Goal: Task Accomplishment & Management: Use online tool/utility

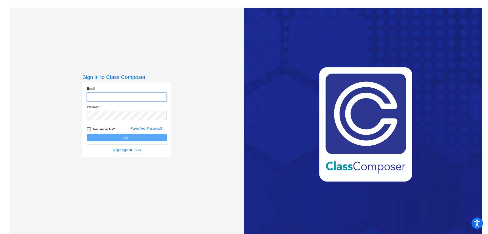
click at [129, 98] on input "email" at bounding box center [127, 96] width 80 height 9
type input "[EMAIL_ADDRESS][PERSON_NAME][DOMAIN_NAME]"
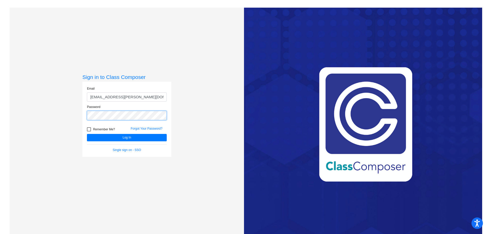
click at [87, 134] on button "Log In" at bounding box center [127, 137] width 80 height 7
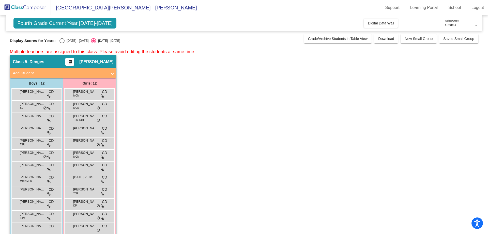
click at [63, 40] on div "Select an option" at bounding box center [61, 40] width 5 height 5
click at [62, 43] on input "[DATE] - [DATE]" at bounding box center [62, 43] width 0 height 0
radio input "true"
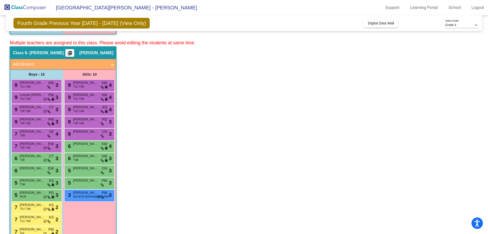
scroll to position [229, 0]
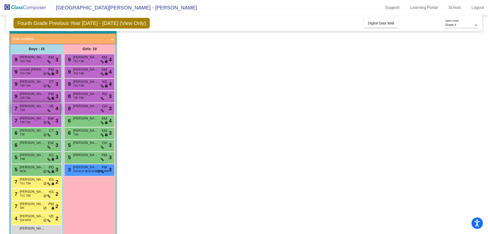
click at [26, 105] on span "[PERSON_NAME]" at bounding box center [32, 105] width 25 height 5
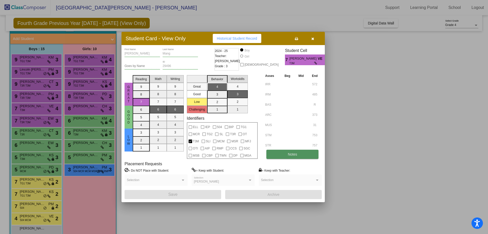
click at [301, 153] on button "Notes" at bounding box center [292, 153] width 52 height 9
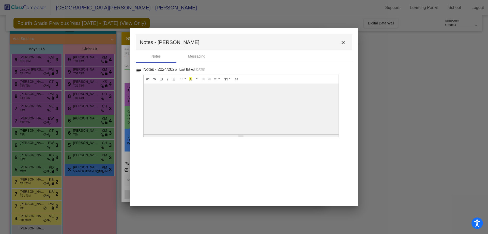
click at [343, 41] on mat-icon "close" at bounding box center [343, 42] width 6 height 6
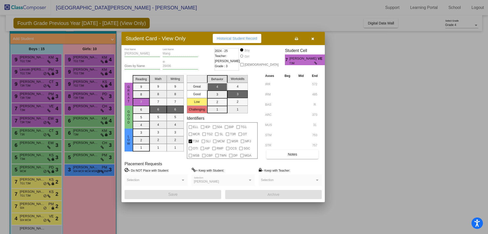
click at [313, 37] on icon "button" at bounding box center [312, 39] width 3 height 4
